Goal: Task Accomplishment & Management: Use online tool/utility

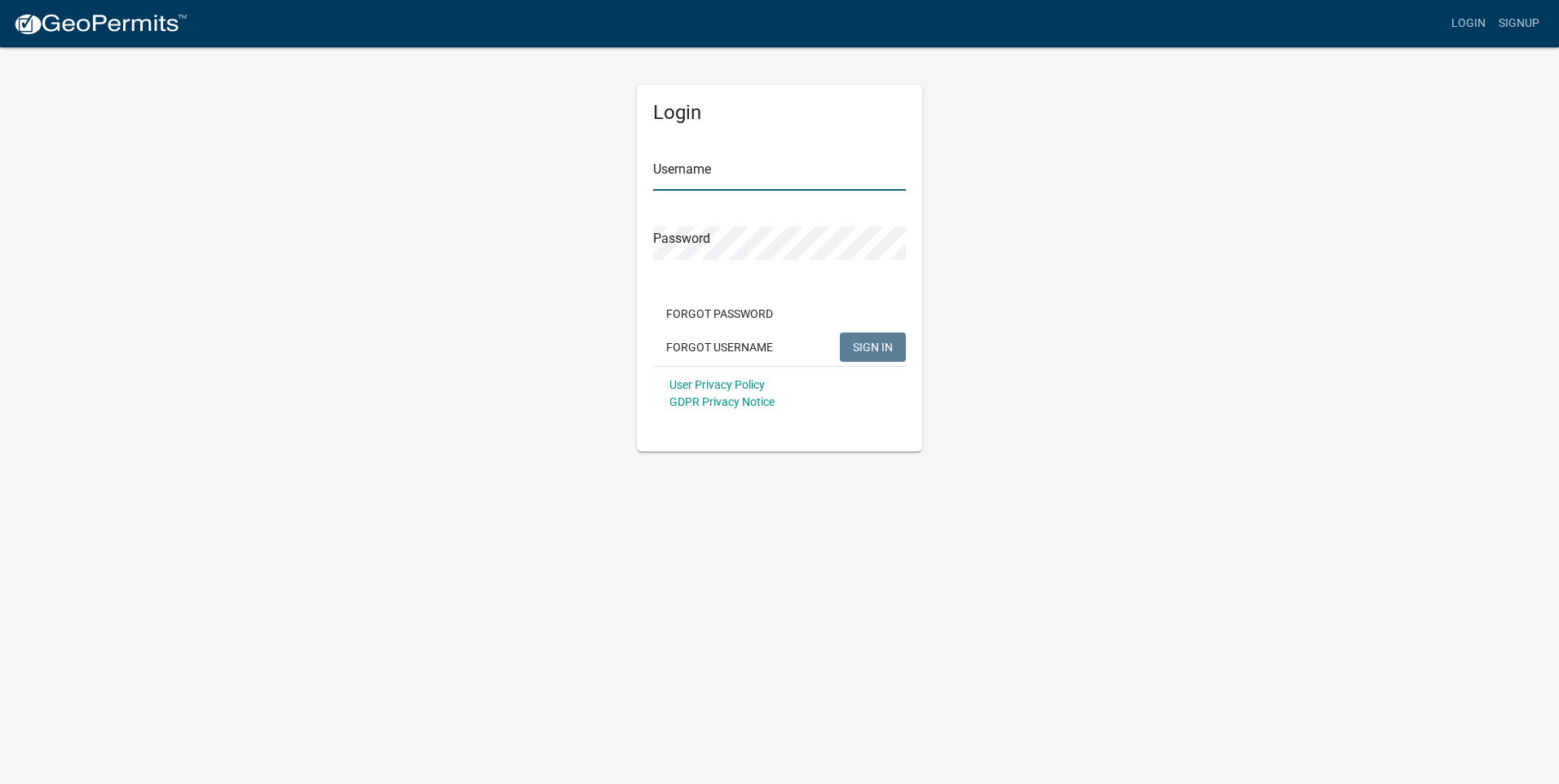
click at [687, 177] on input "Username" at bounding box center [780, 174] width 253 height 33
type input "HCORRY3495"
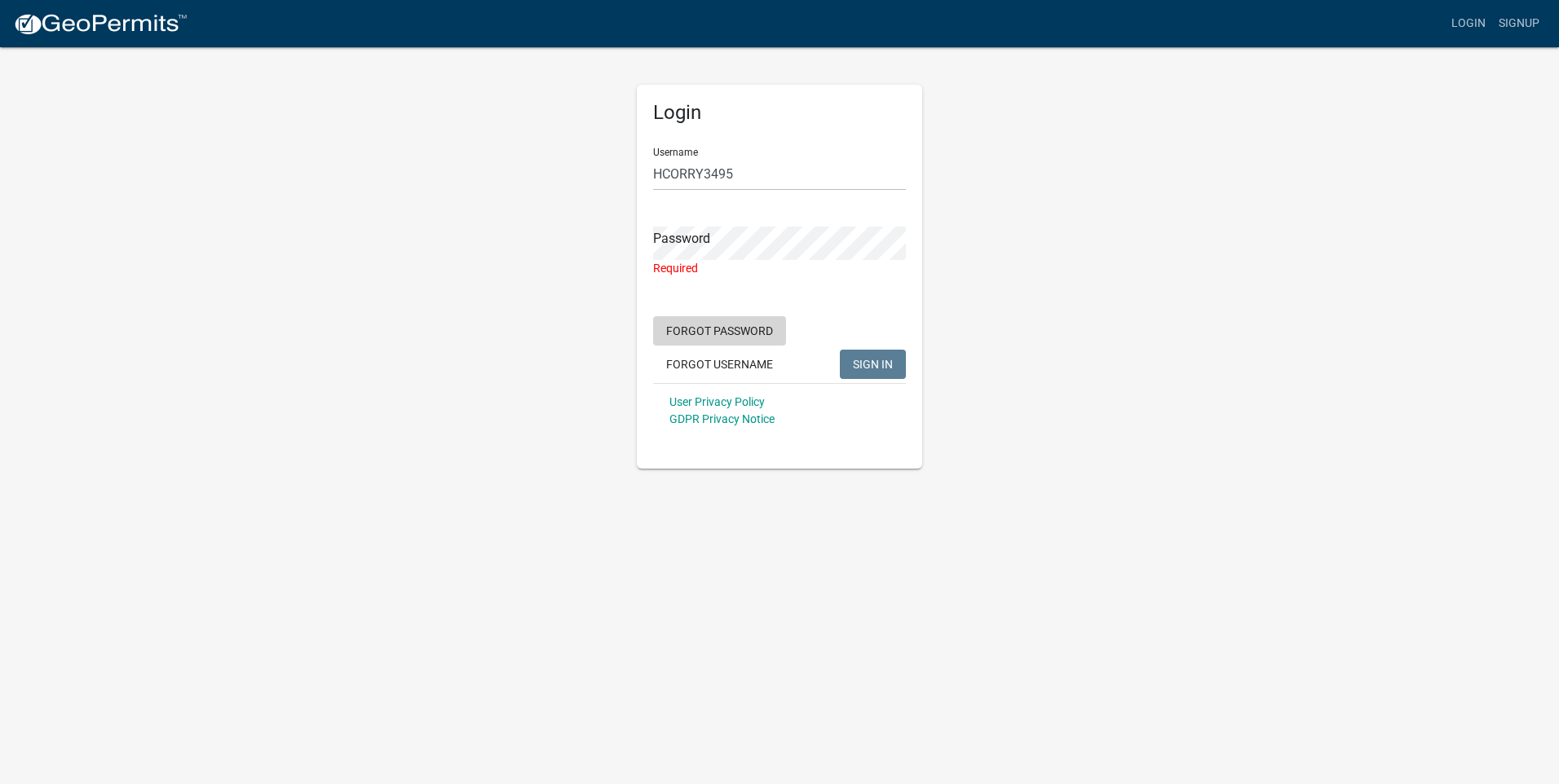
click at [747, 339] on button "Forgot Password" at bounding box center [719, 331] width 133 height 29
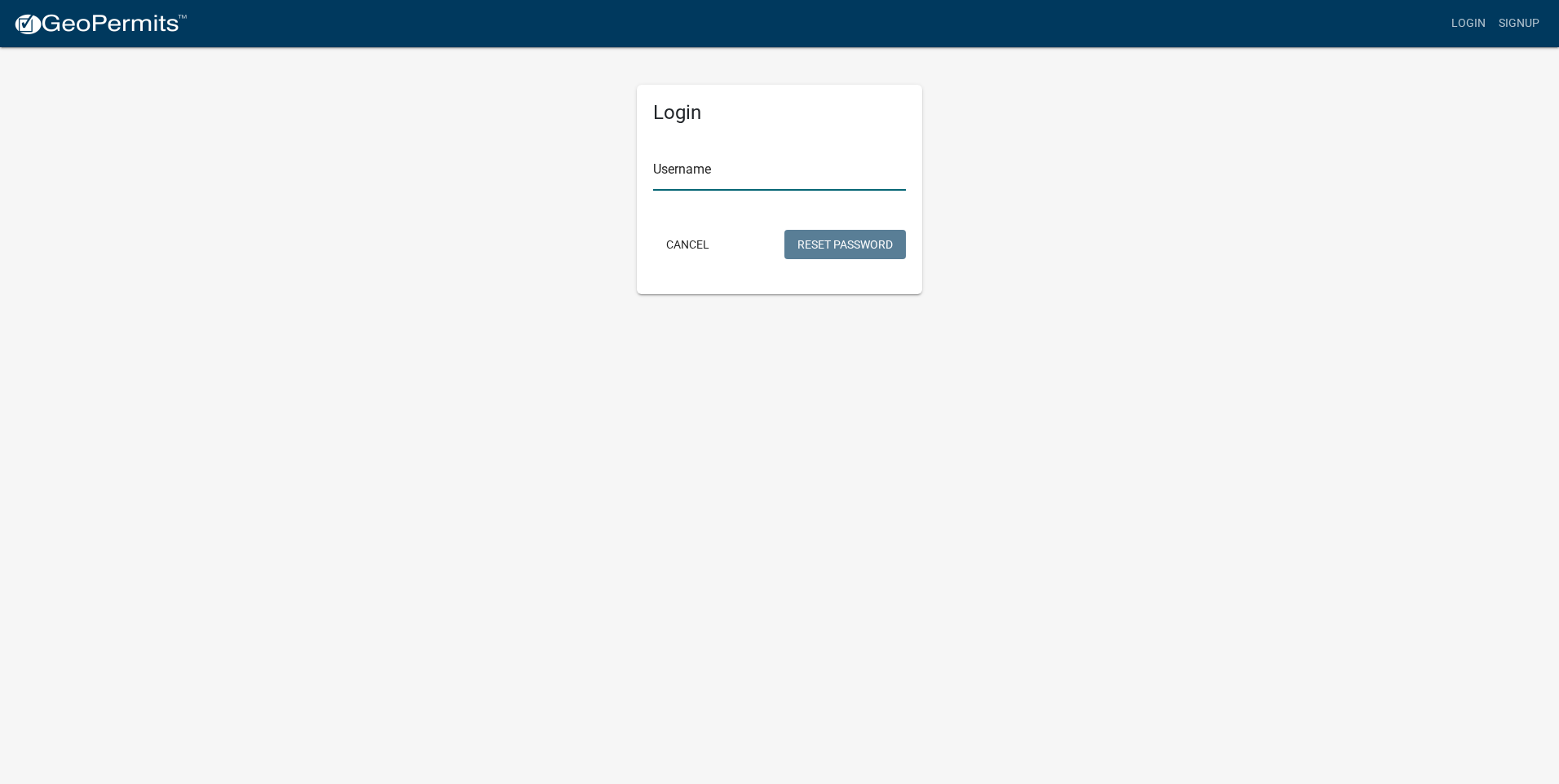
click at [730, 170] on input "Username" at bounding box center [780, 174] width 253 height 33
type input "HCORRY3495"
click at [854, 246] on button "Reset Password" at bounding box center [845, 244] width 121 height 29
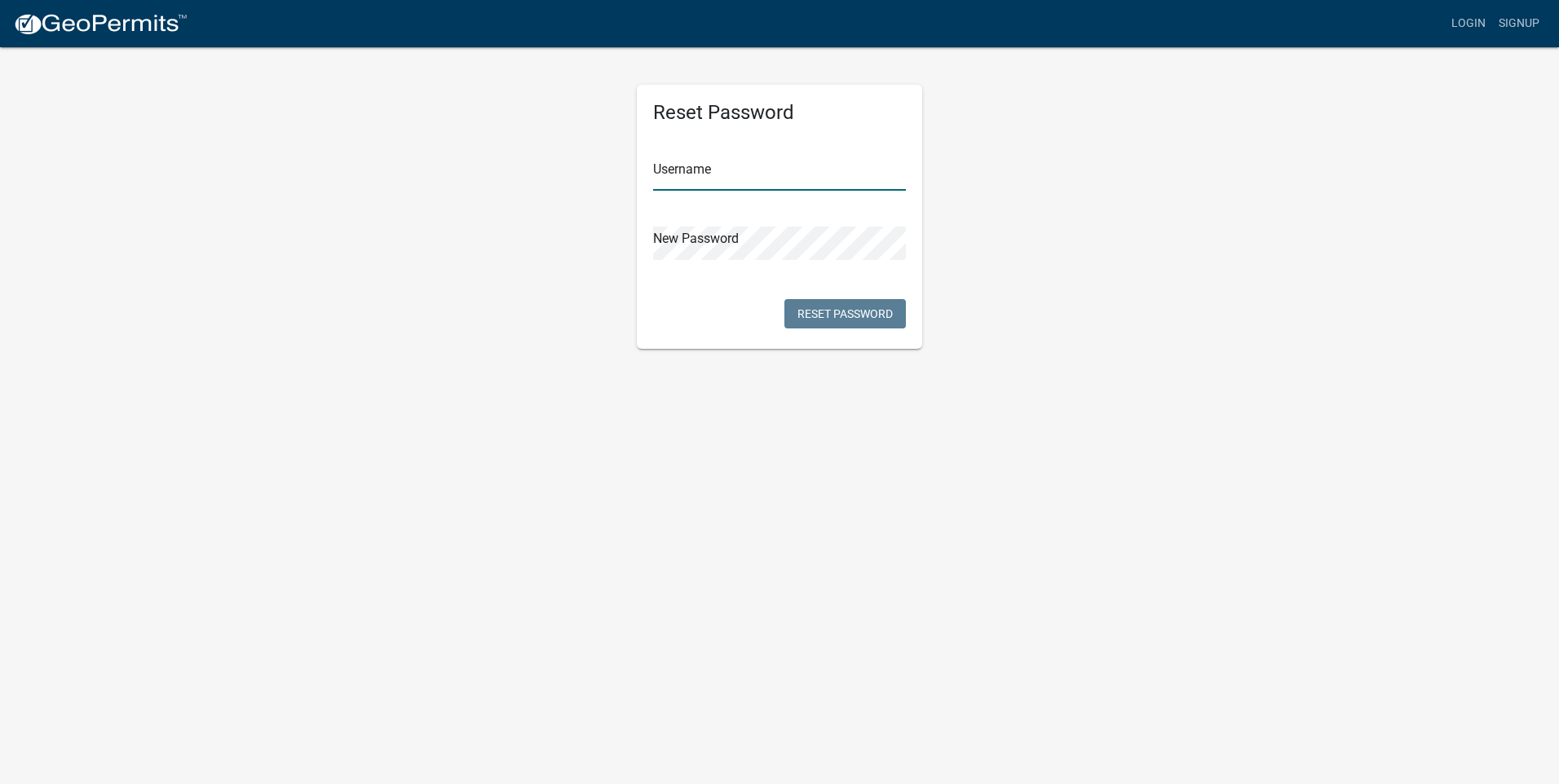
click at [748, 180] on input "text" at bounding box center [780, 174] width 253 height 33
type input "HCORRY3495"
click at [868, 315] on button "Reset Password" at bounding box center [845, 314] width 121 height 29
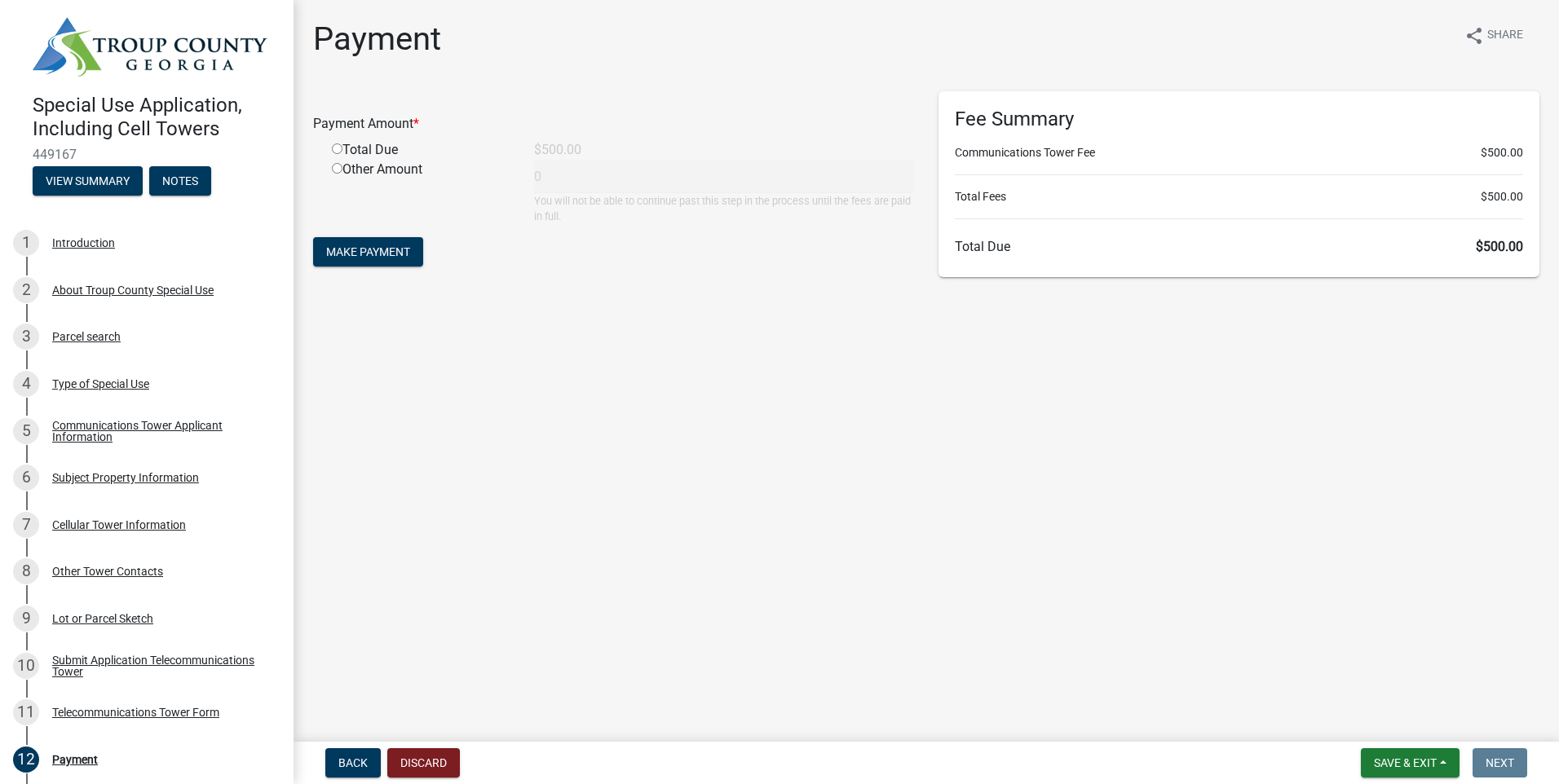
click at [338, 148] on input "radio" at bounding box center [337, 149] width 11 height 11
radio input "true"
type input "500"
click at [399, 257] on span "Make Payment" at bounding box center [368, 251] width 84 height 13
